Goal: Contribute content: Contribute content

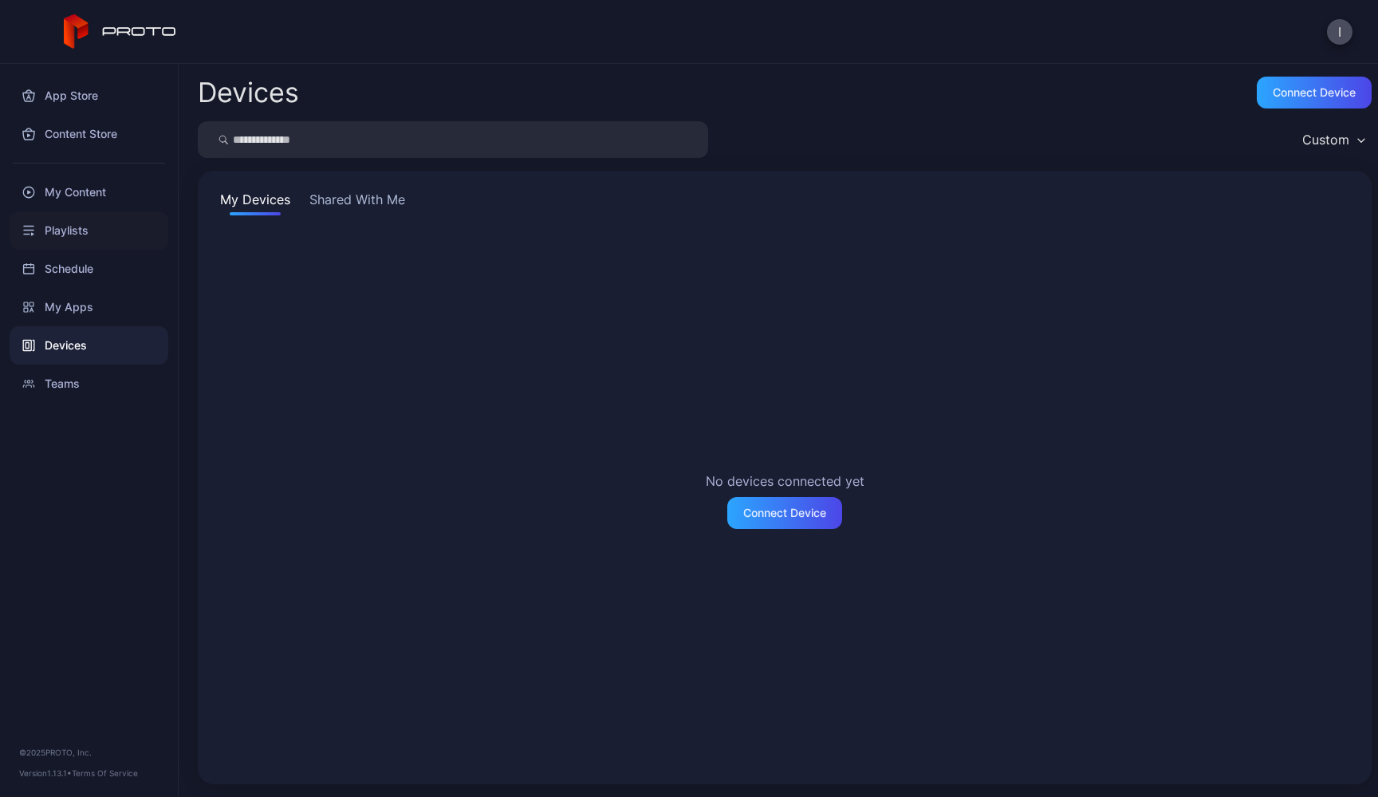
click at [89, 219] on div "Playlists" at bounding box center [89, 230] width 159 height 38
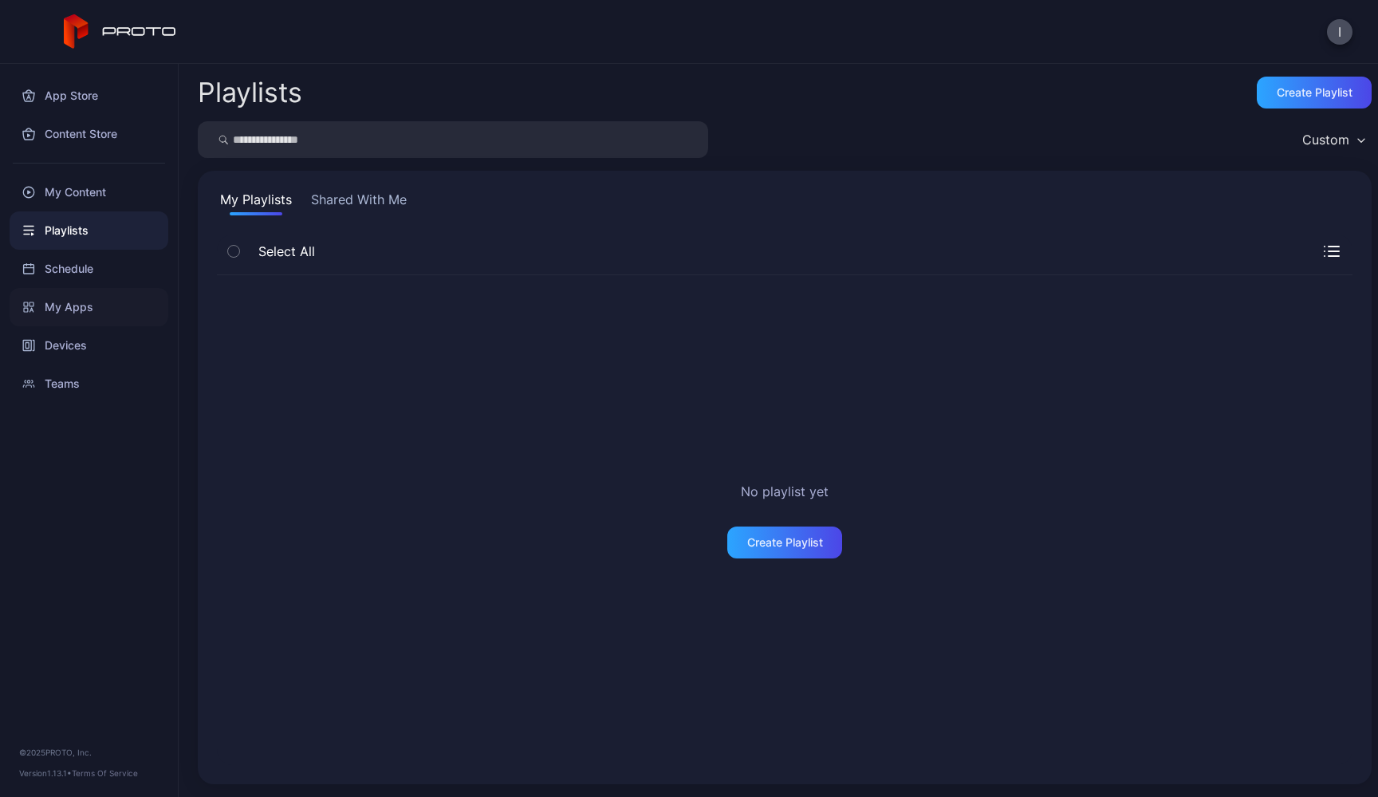
click at [104, 325] on div "My Apps" at bounding box center [89, 307] width 159 height 38
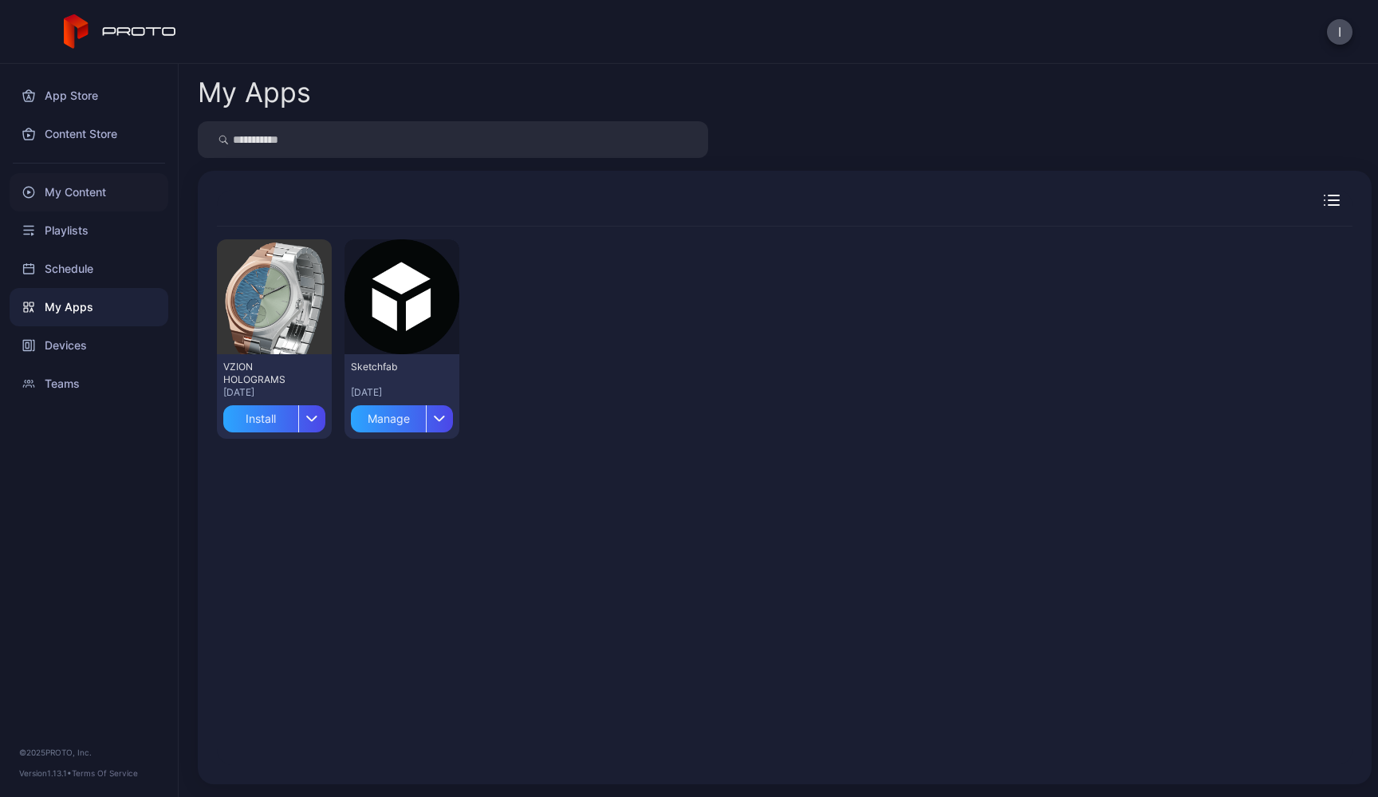
click at [107, 199] on div "My Content" at bounding box center [89, 192] width 159 height 38
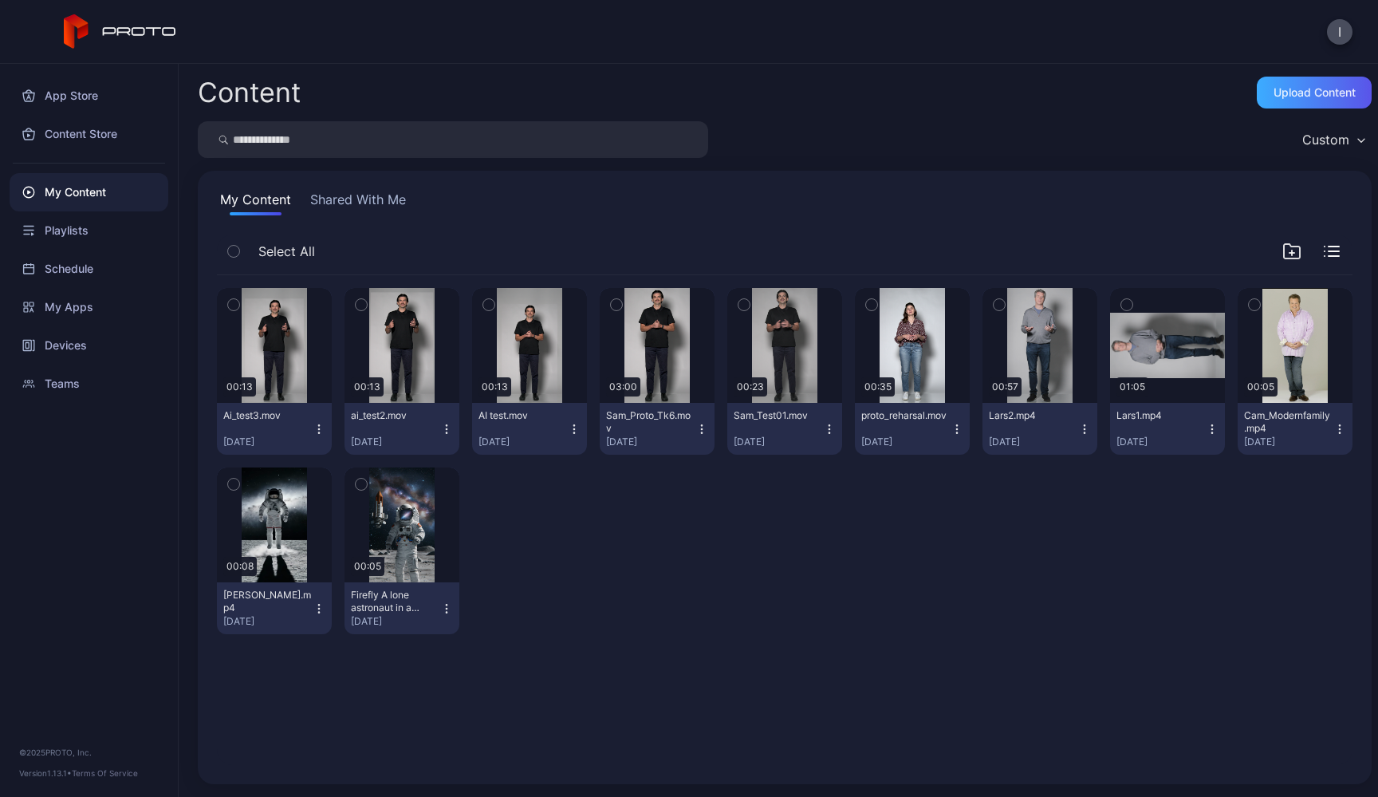
click at [1257, 106] on div "Upload Content" at bounding box center [1314, 93] width 115 height 32
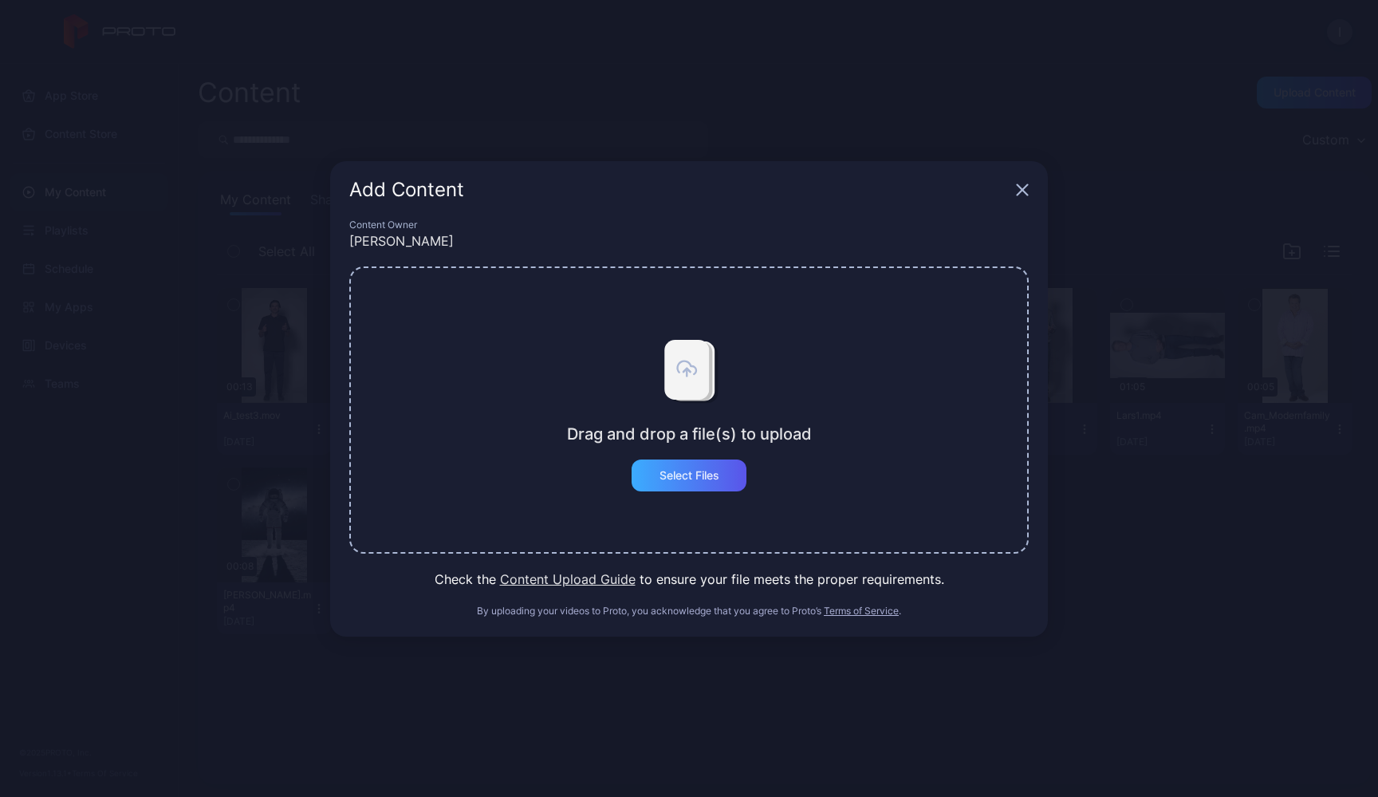
click at [703, 486] on div "Select Files" at bounding box center [689, 475] width 115 height 32
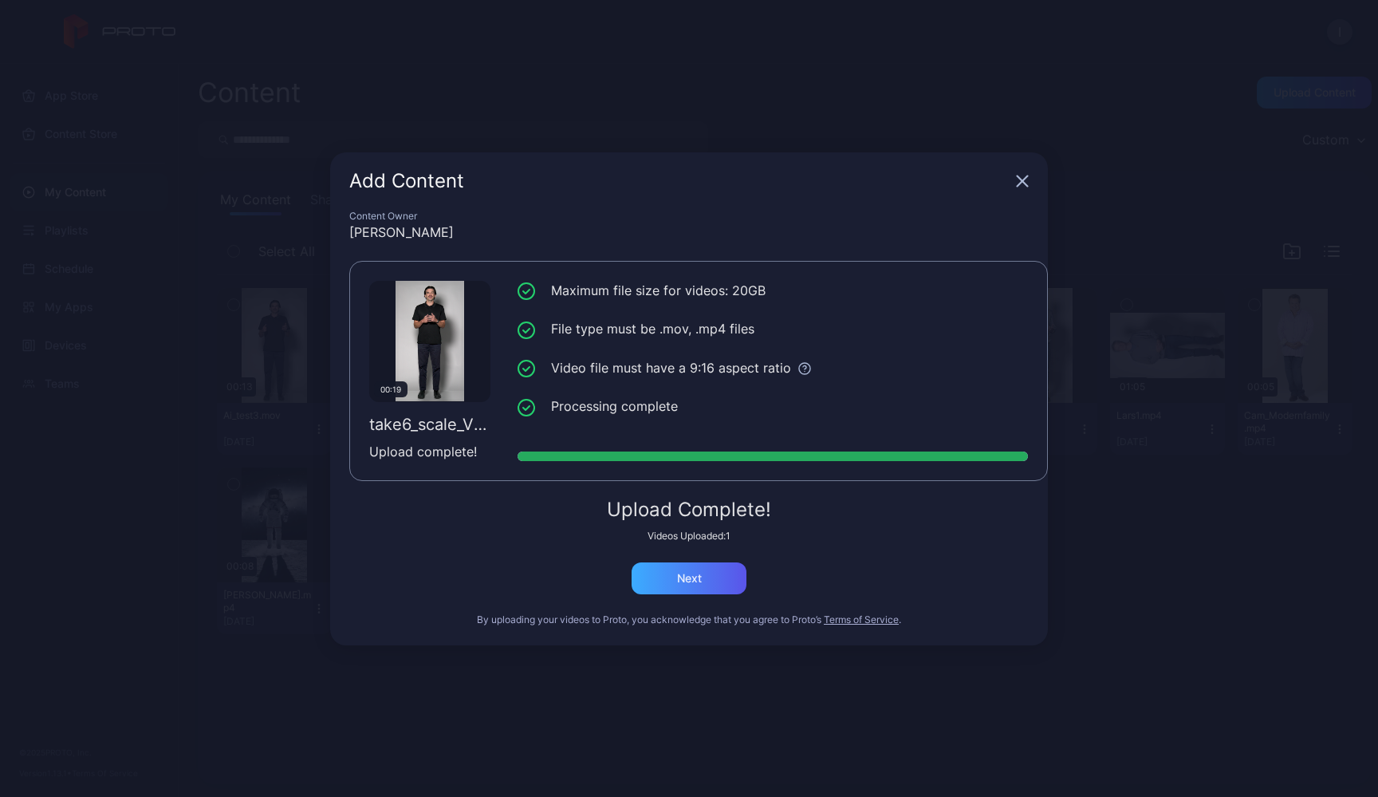
click at [702, 589] on div "Next" at bounding box center [689, 578] width 115 height 32
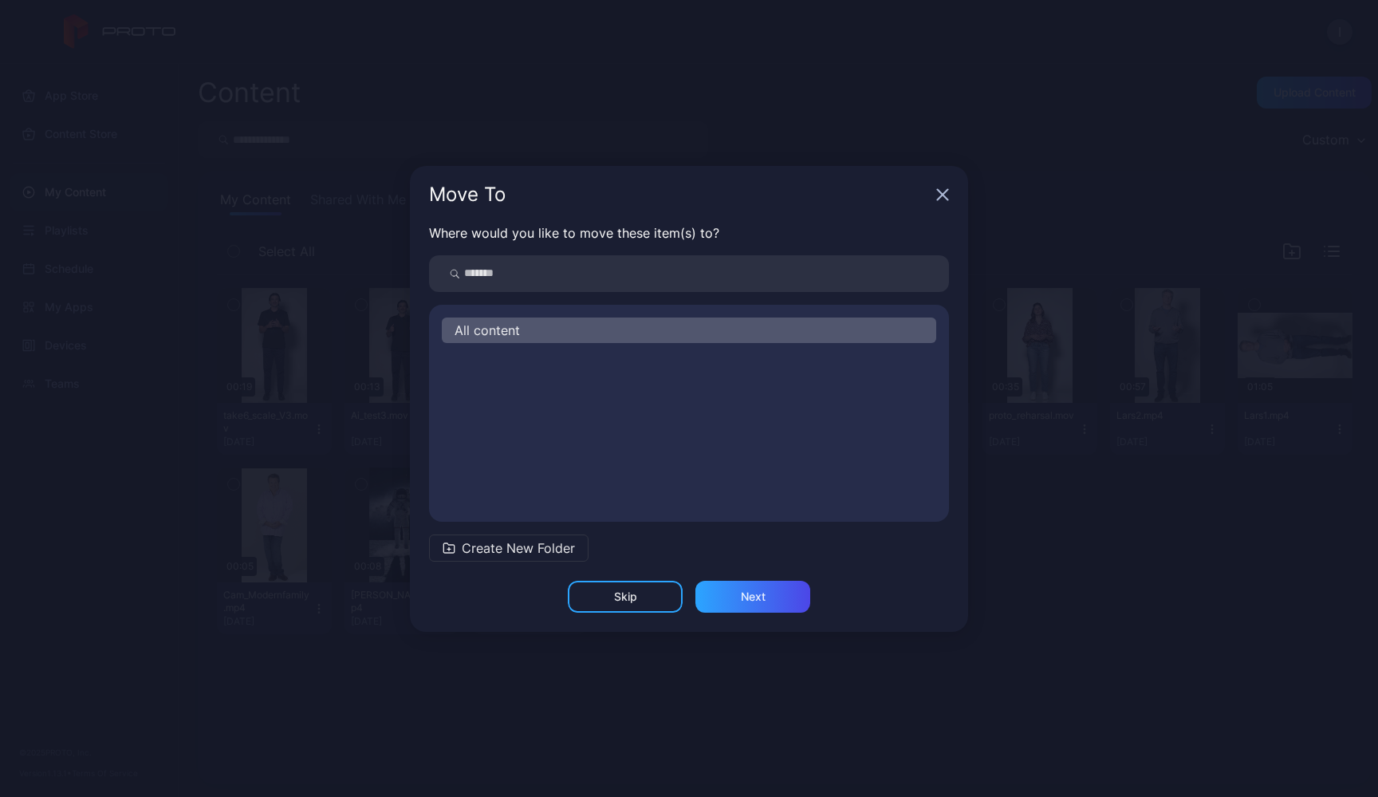
click at [642, 607] on div "Skip" at bounding box center [625, 597] width 115 height 32
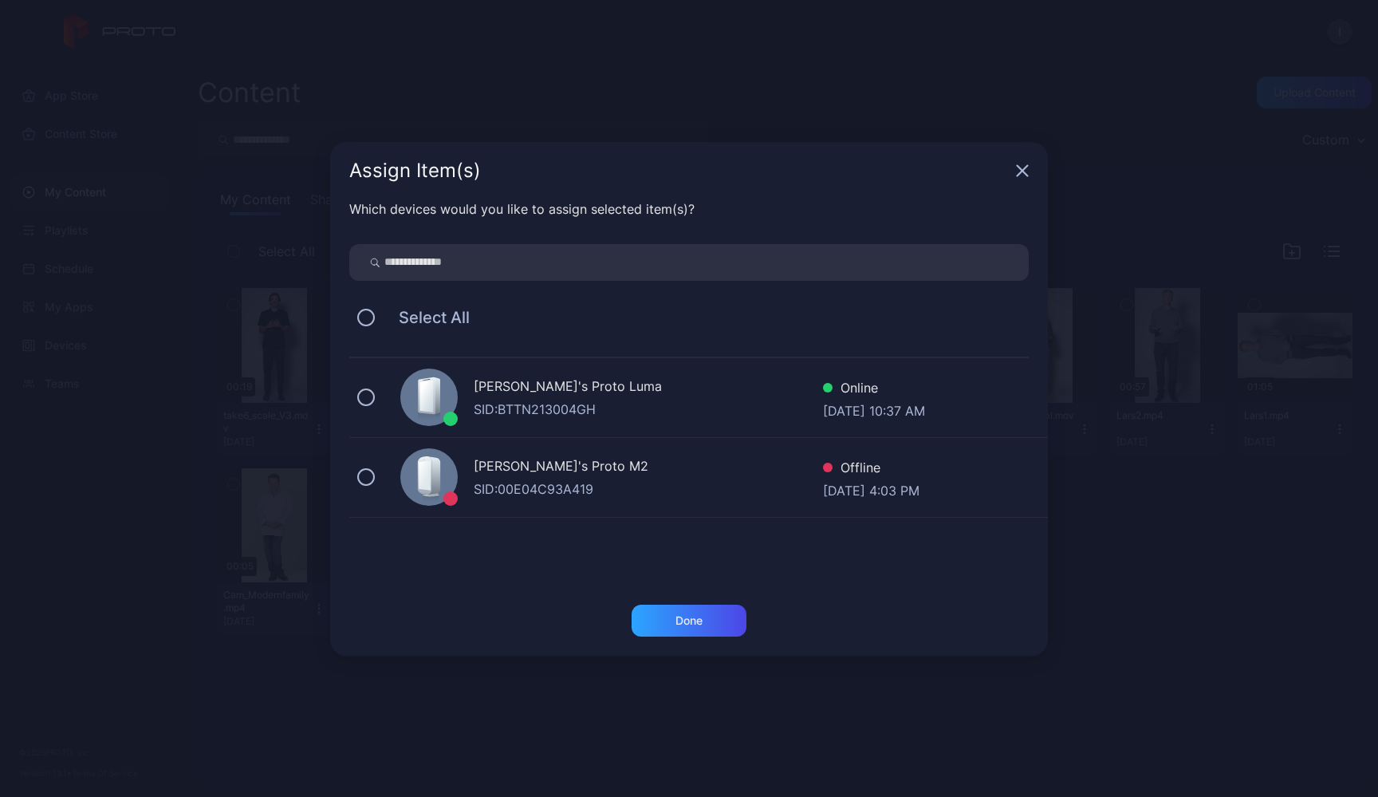
click at [552, 416] on div "SID: BTTN213004GH" at bounding box center [648, 409] width 349 height 19
click at [708, 615] on div "Done" at bounding box center [689, 621] width 115 height 32
